Goal: Transaction & Acquisition: Download file/media

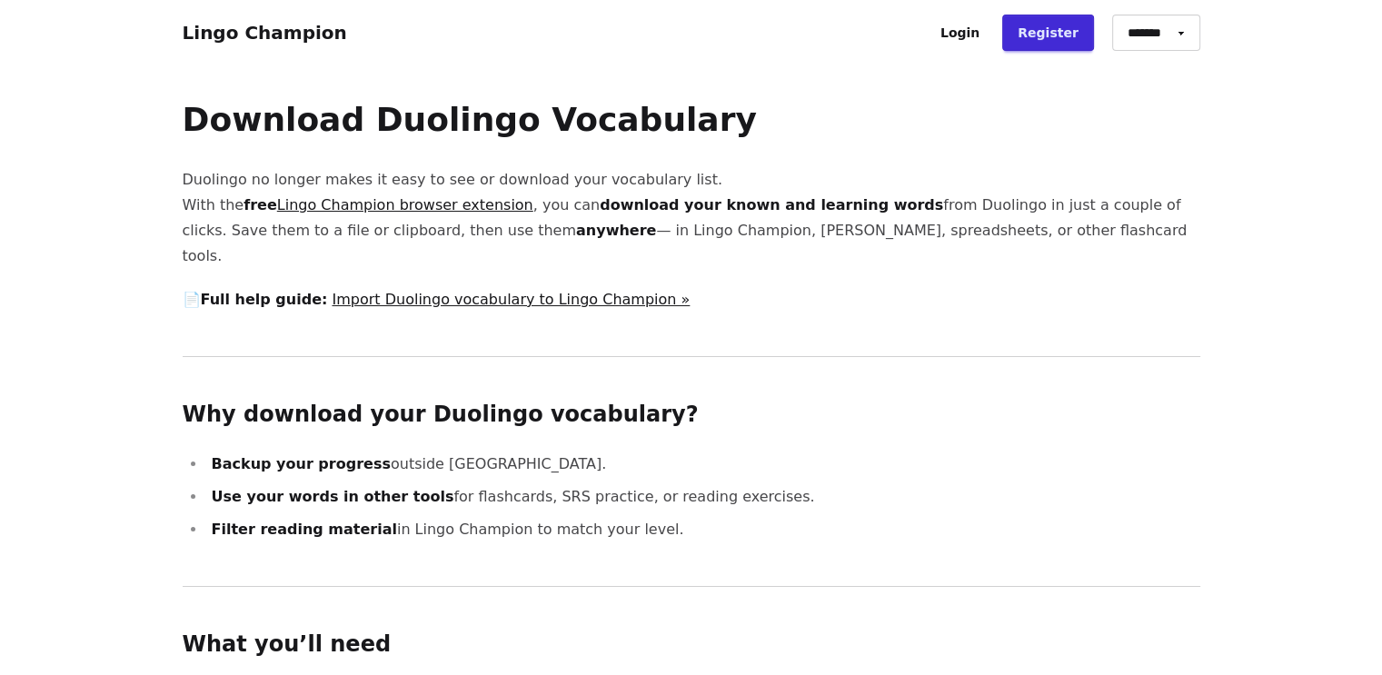
click at [392, 206] on link "Lingo Champion browser extension" at bounding box center [405, 204] width 256 height 17
click at [411, 291] on link "Import Duolingo vocabulary to Lingo Champion »" at bounding box center [511, 299] width 358 height 17
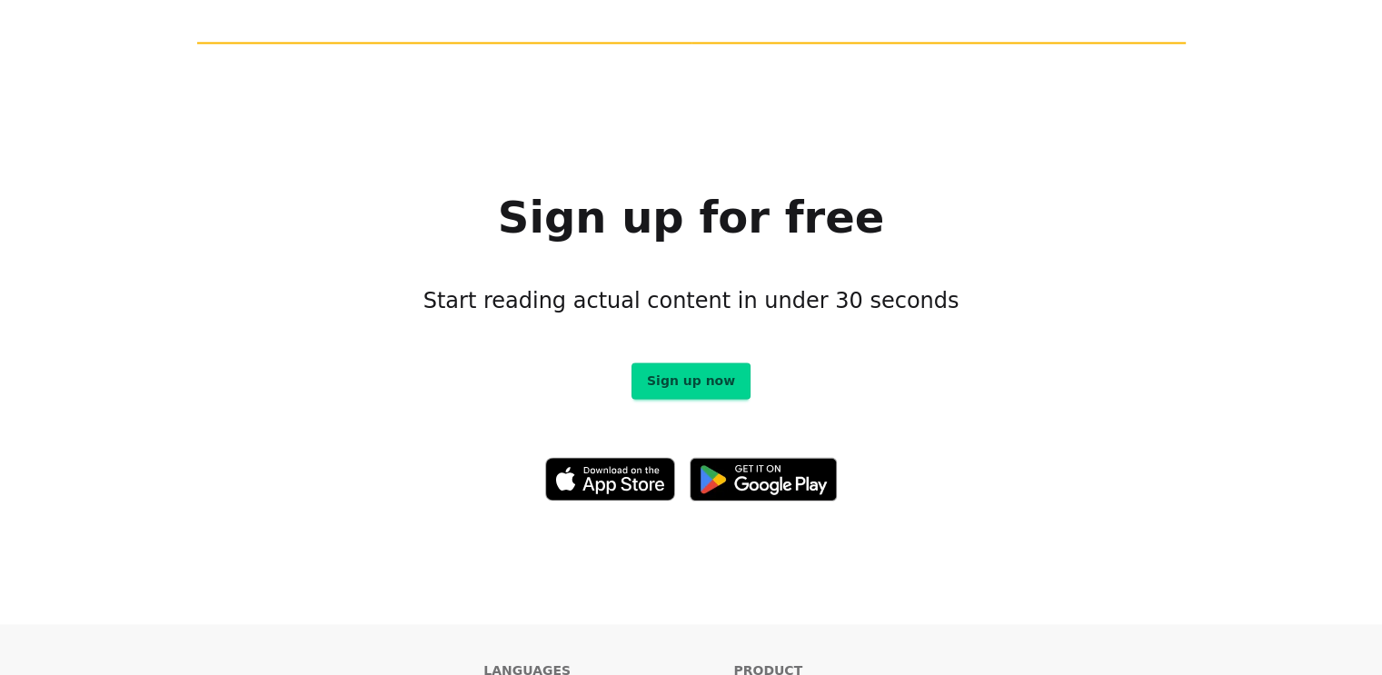
scroll to position [10179, 0]
